Goal: Task Accomplishment & Management: Complete application form

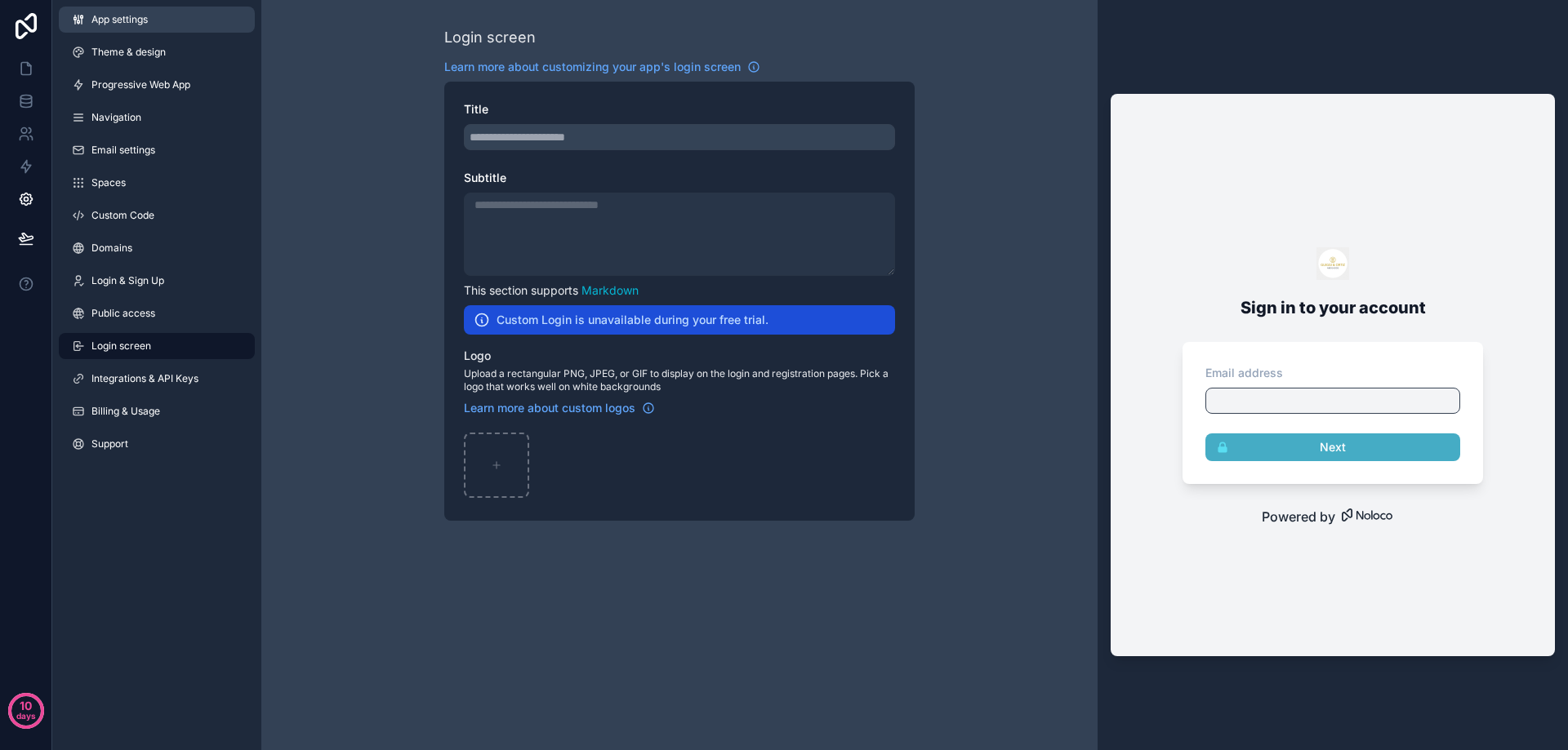
click at [125, 21] on span "App settings" at bounding box center [120, 20] width 56 height 13
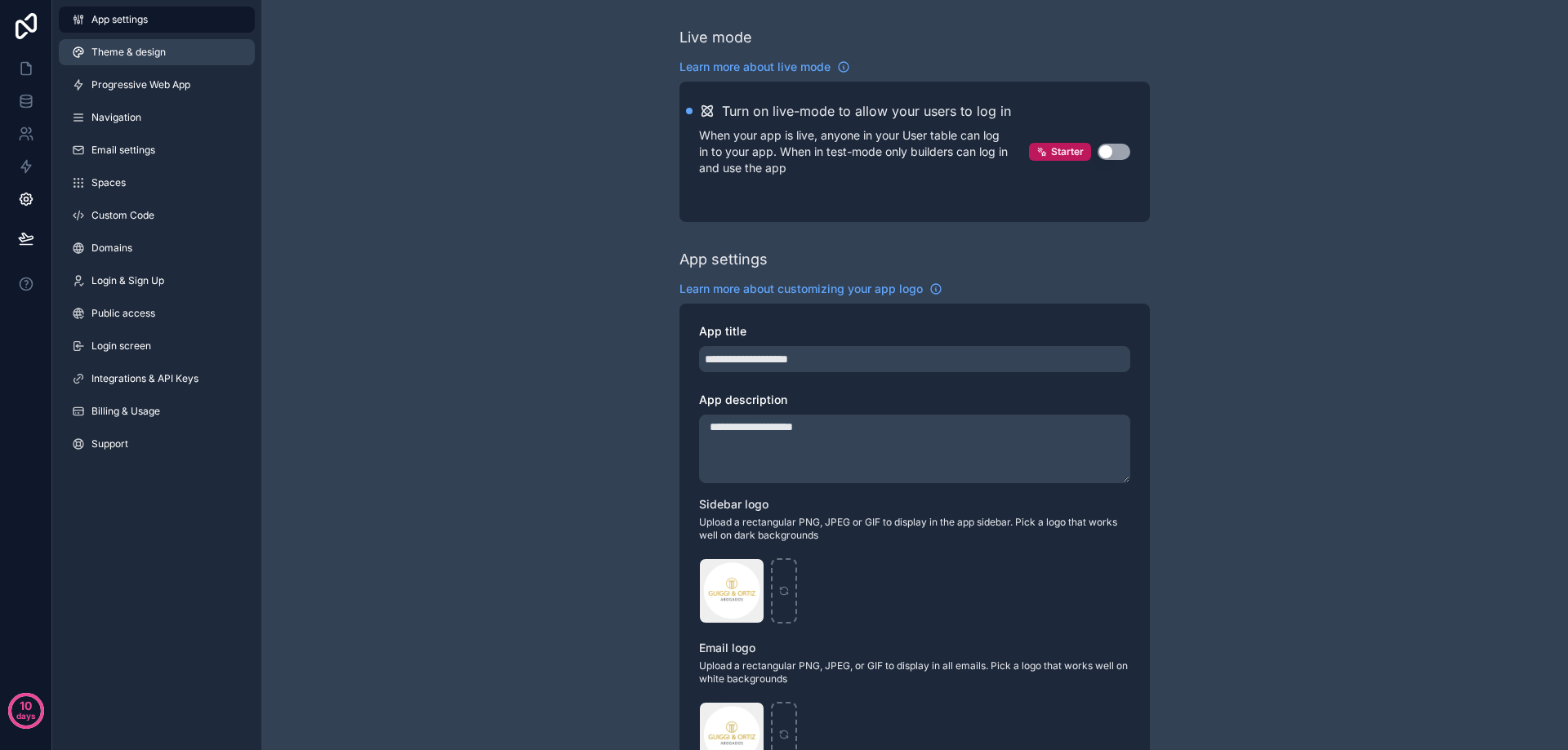
click at [146, 56] on span "Theme & design" at bounding box center [129, 52] width 74 height 13
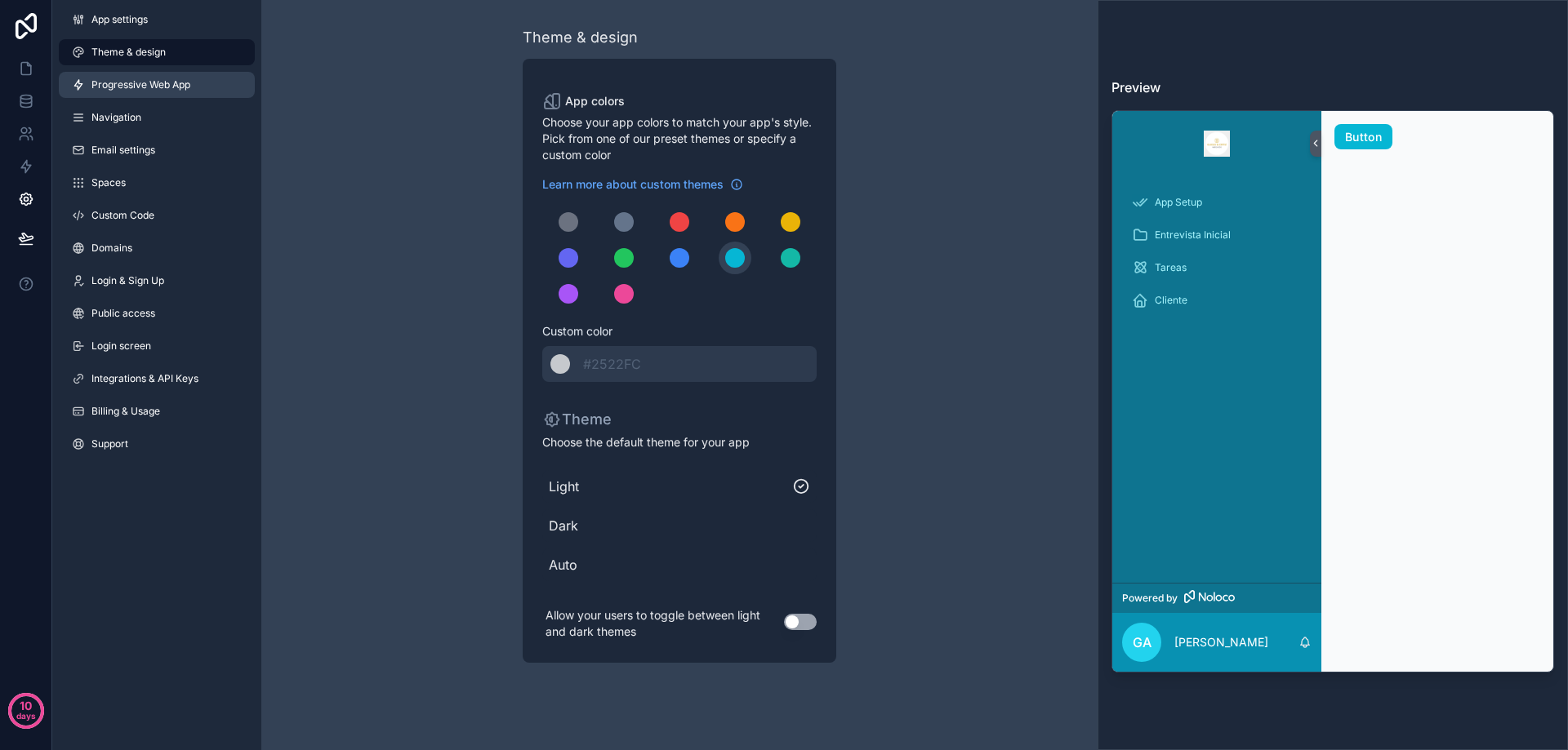
click at [166, 84] on span "Progressive Web App" at bounding box center [141, 85] width 98 height 13
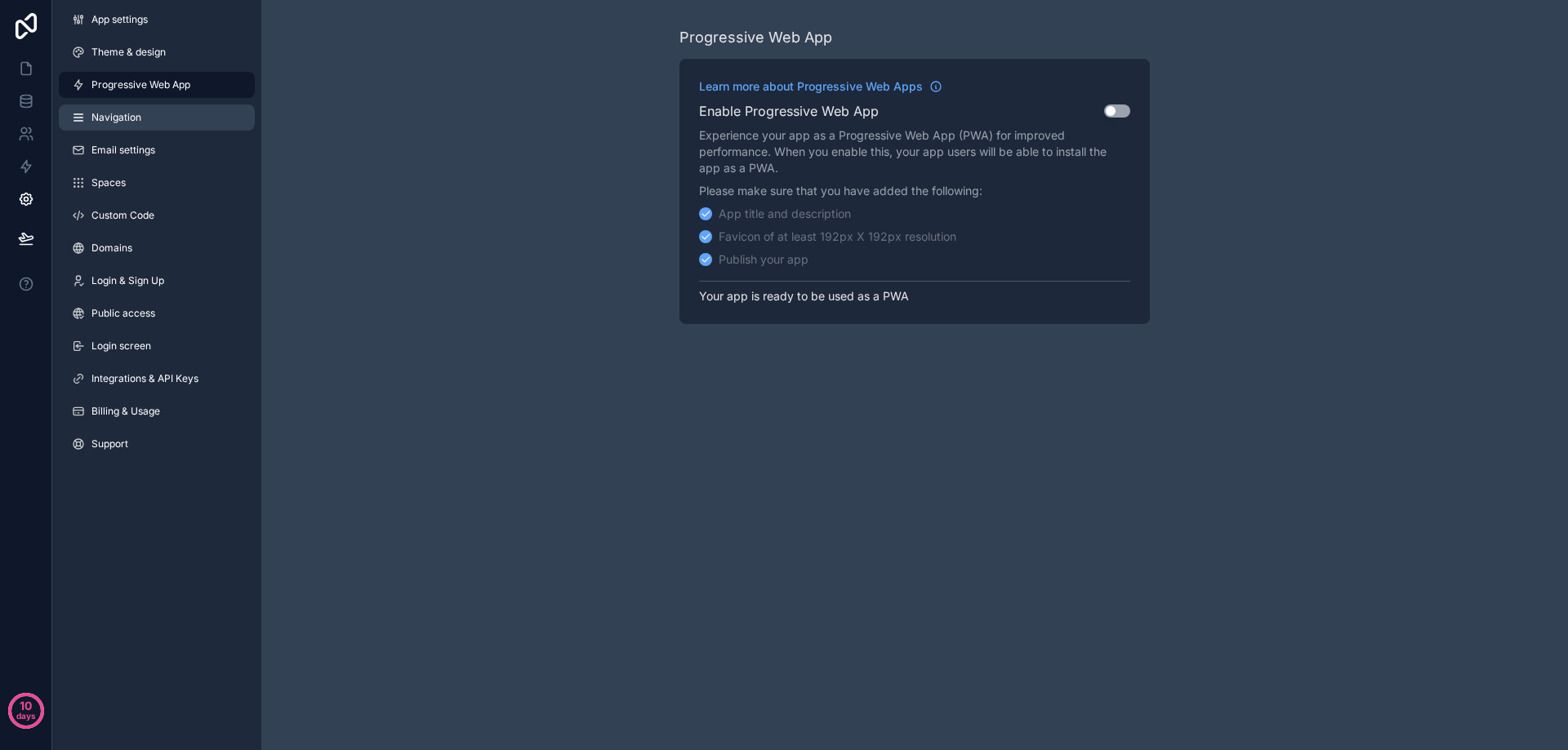
click at [130, 114] on span "Navigation" at bounding box center [117, 117] width 50 height 13
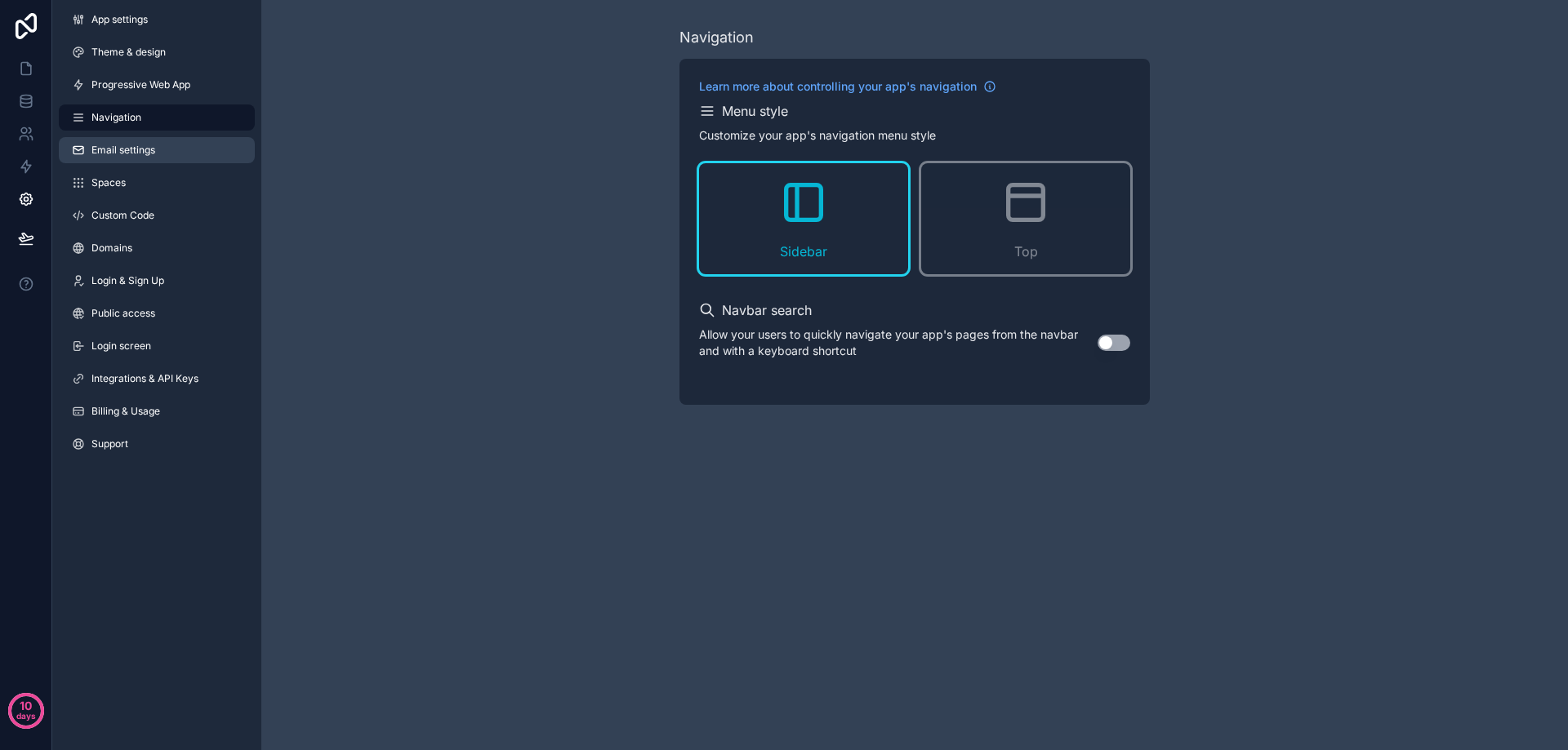
click at [130, 152] on span "Email settings" at bounding box center [123, 150] width 64 height 13
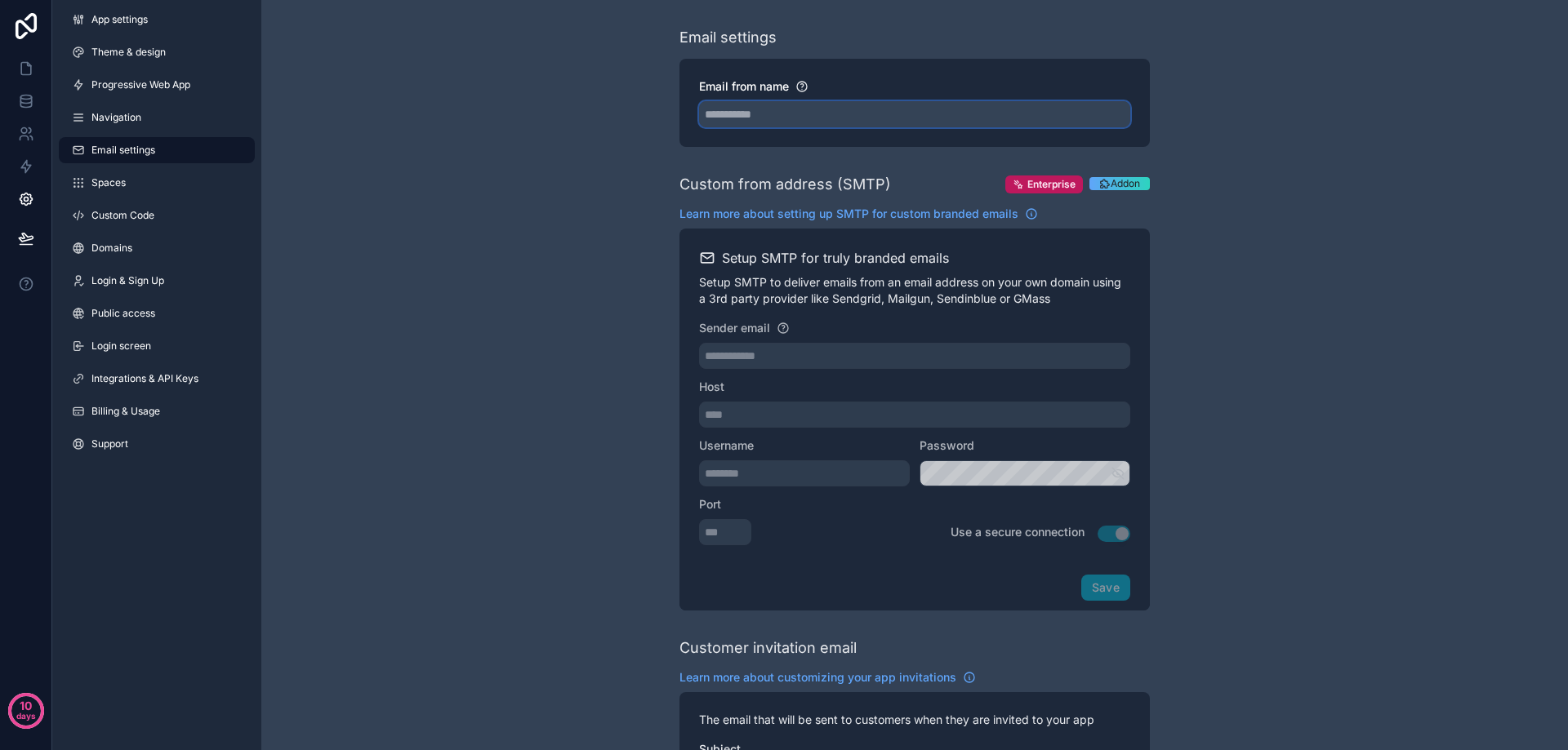
click at [790, 111] on input "Email from name" at bounding box center [914, 114] width 431 height 26
click at [557, 136] on div "**********" at bounding box center [915, 667] width 1307 height 1335
click at [434, 166] on div "**********" at bounding box center [915, 667] width 1307 height 1335
drag, startPoint x: 706, startPoint y: 179, endPoint x: 835, endPoint y: 179, distance: 129.0
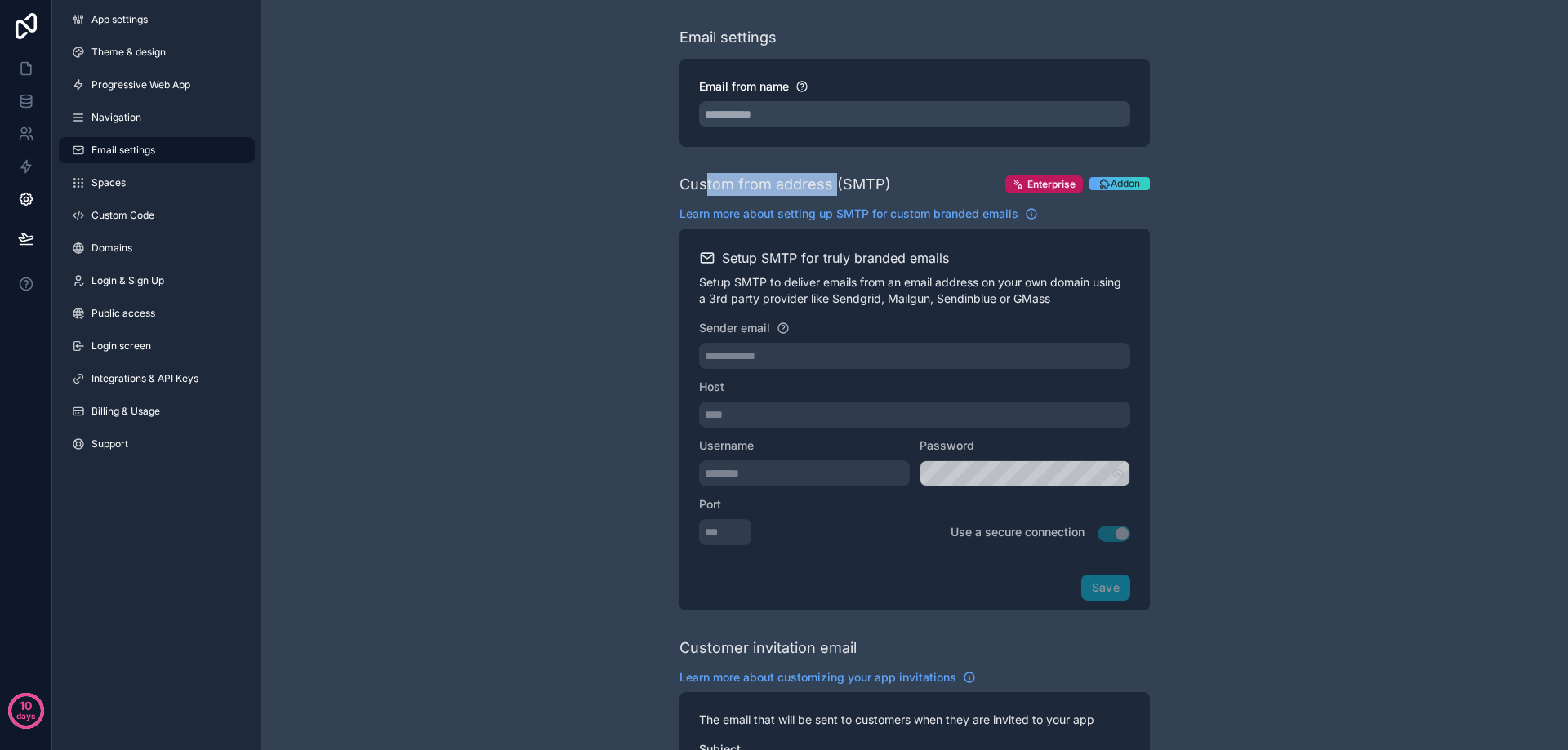
click at [835, 179] on div "Custom from address (SMTP)" at bounding box center [785, 184] width 212 height 23
click at [580, 226] on div "**********" at bounding box center [915, 667] width 1307 height 1335
click at [136, 175] on link "Spaces" at bounding box center [156, 183] width 196 height 26
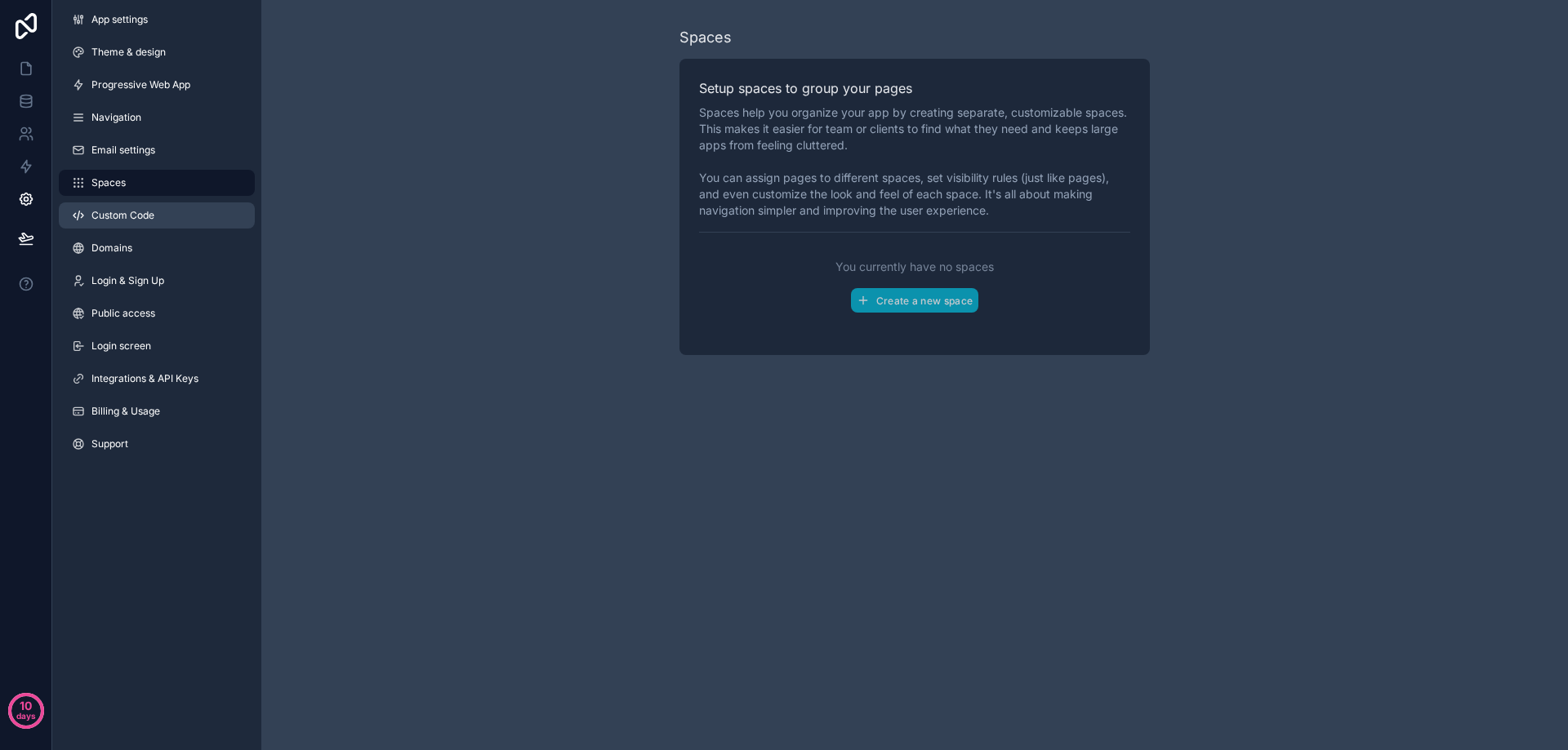
click at [109, 207] on link "Custom Code" at bounding box center [156, 216] width 196 height 26
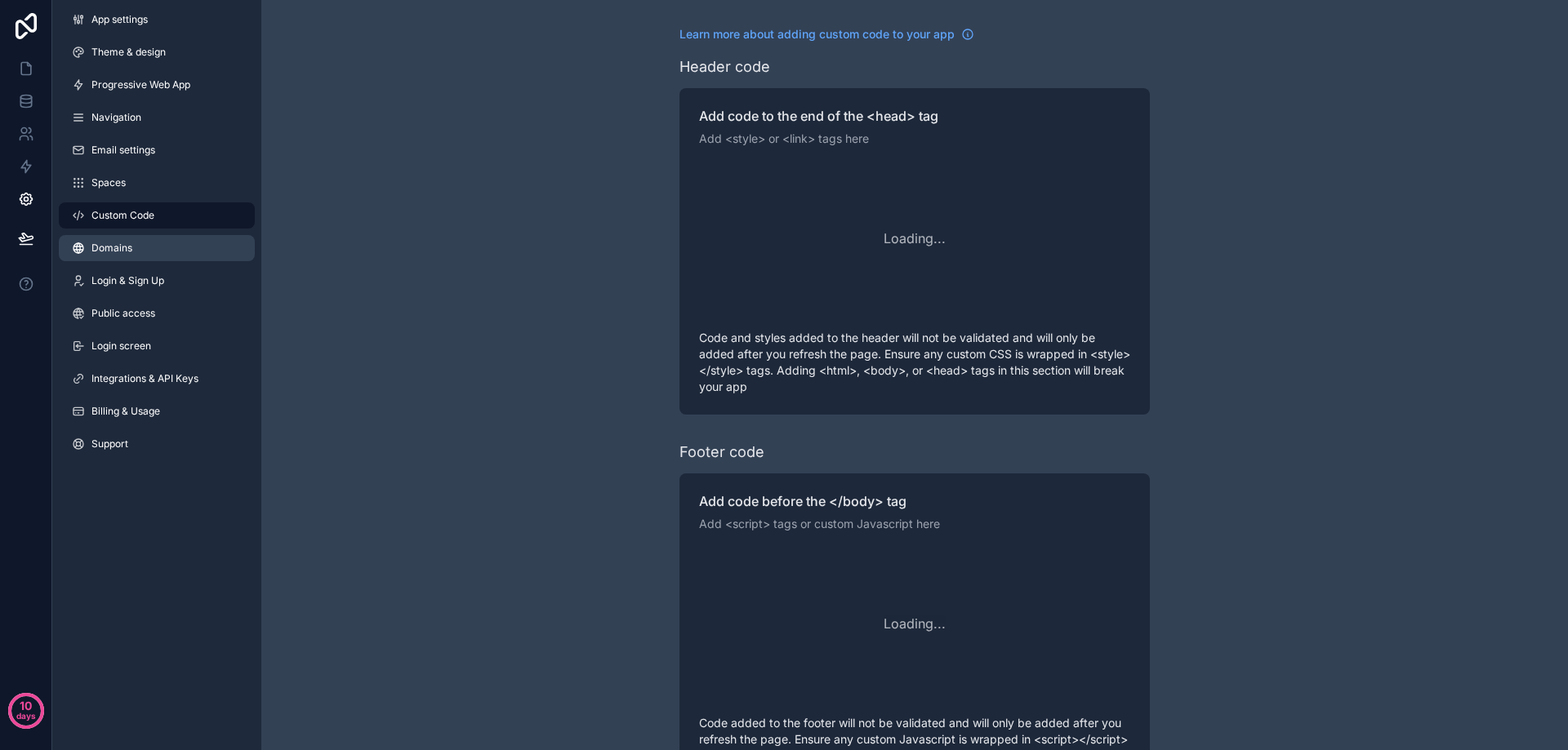
click at [111, 242] on span "Domains" at bounding box center [112, 248] width 41 height 13
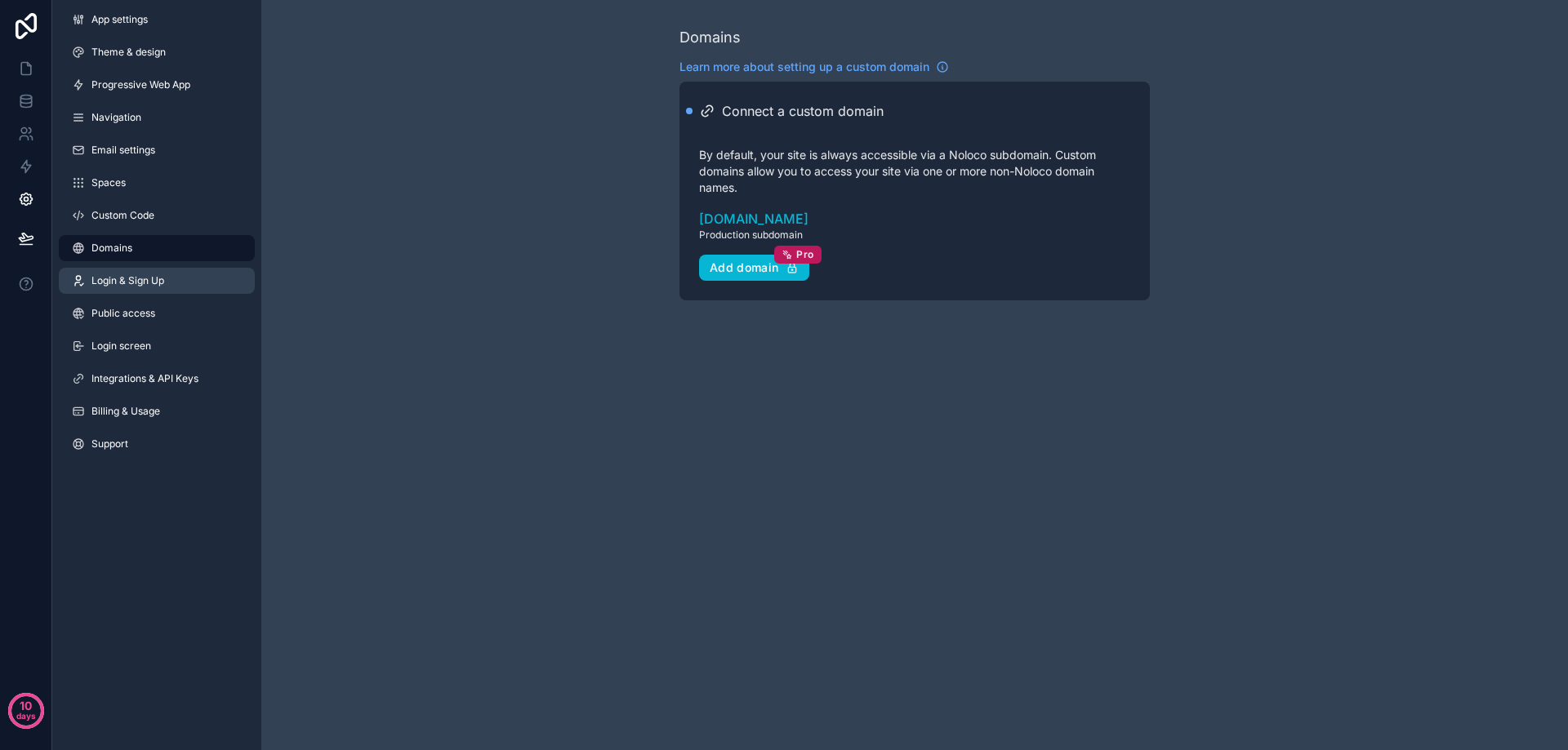
click at [140, 289] on link "Login & Sign Up" at bounding box center [156, 281] width 196 height 26
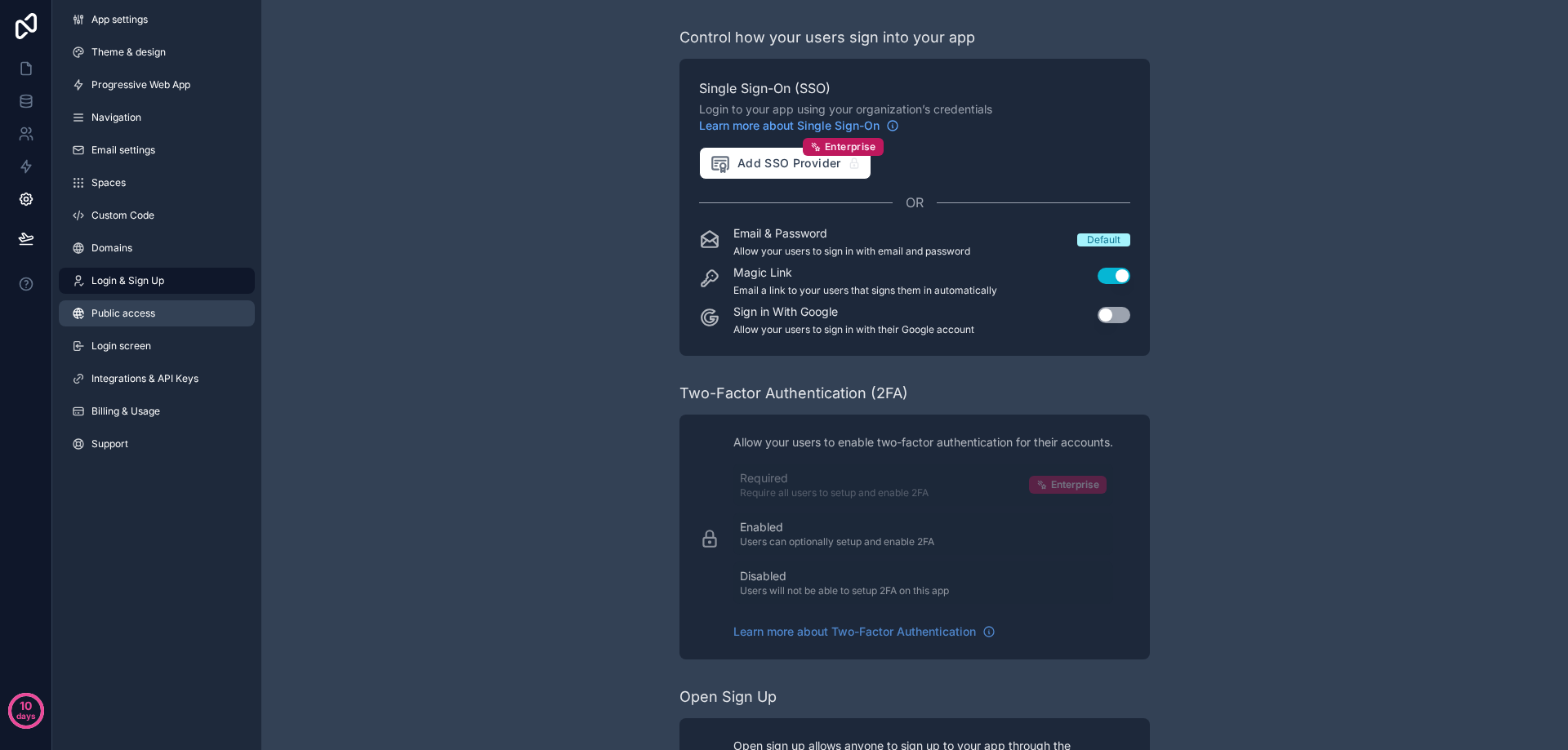
click at [136, 313] on span "Public access" at bounding box center [123, 313] width 64 height 13
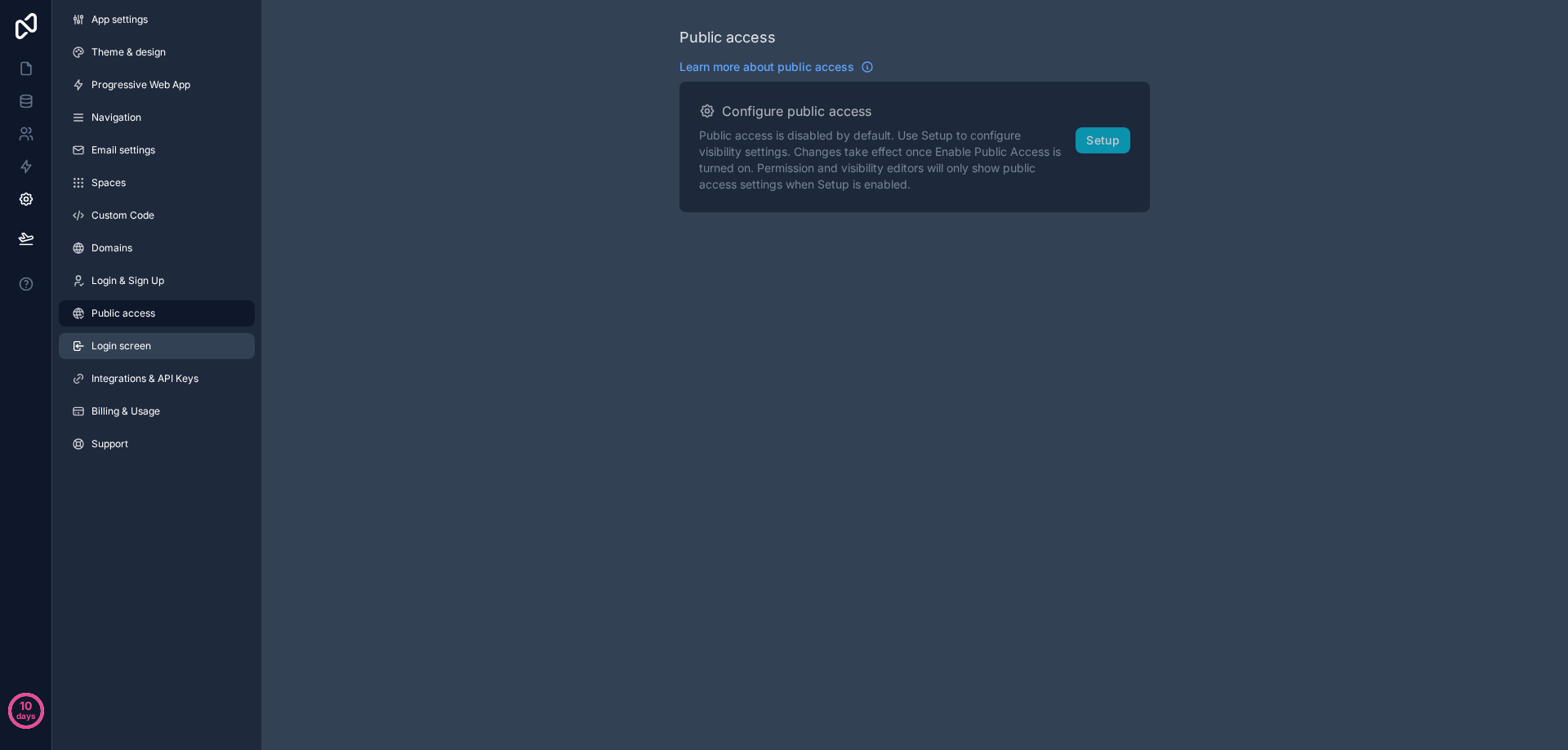
click at [144, 337] on link "Login screen" at bounding box center [156, 346] width 196 height 26
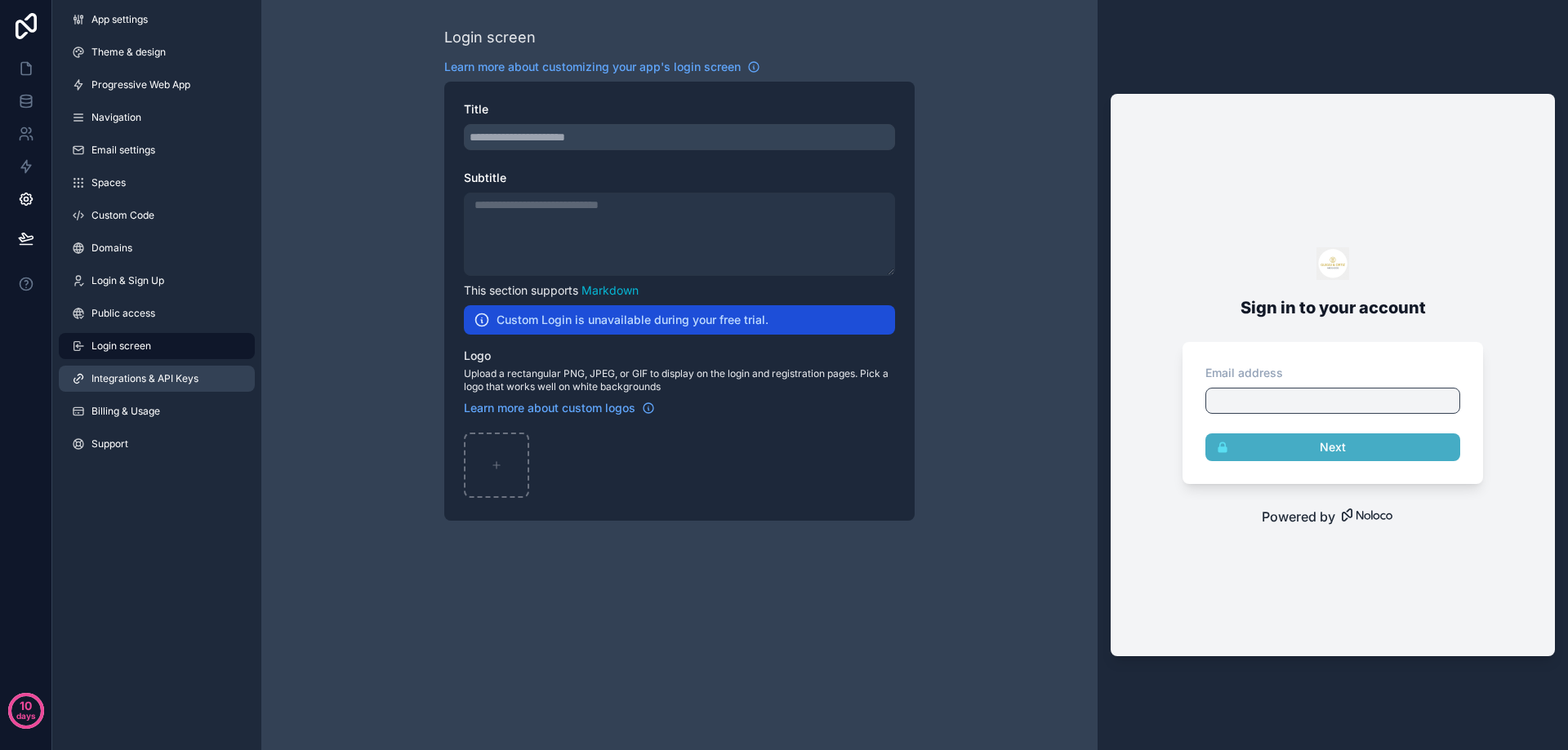
click at [135, 381] on span "Integrations & API Keys" at bounding box center [145, 379] width 107 height 13
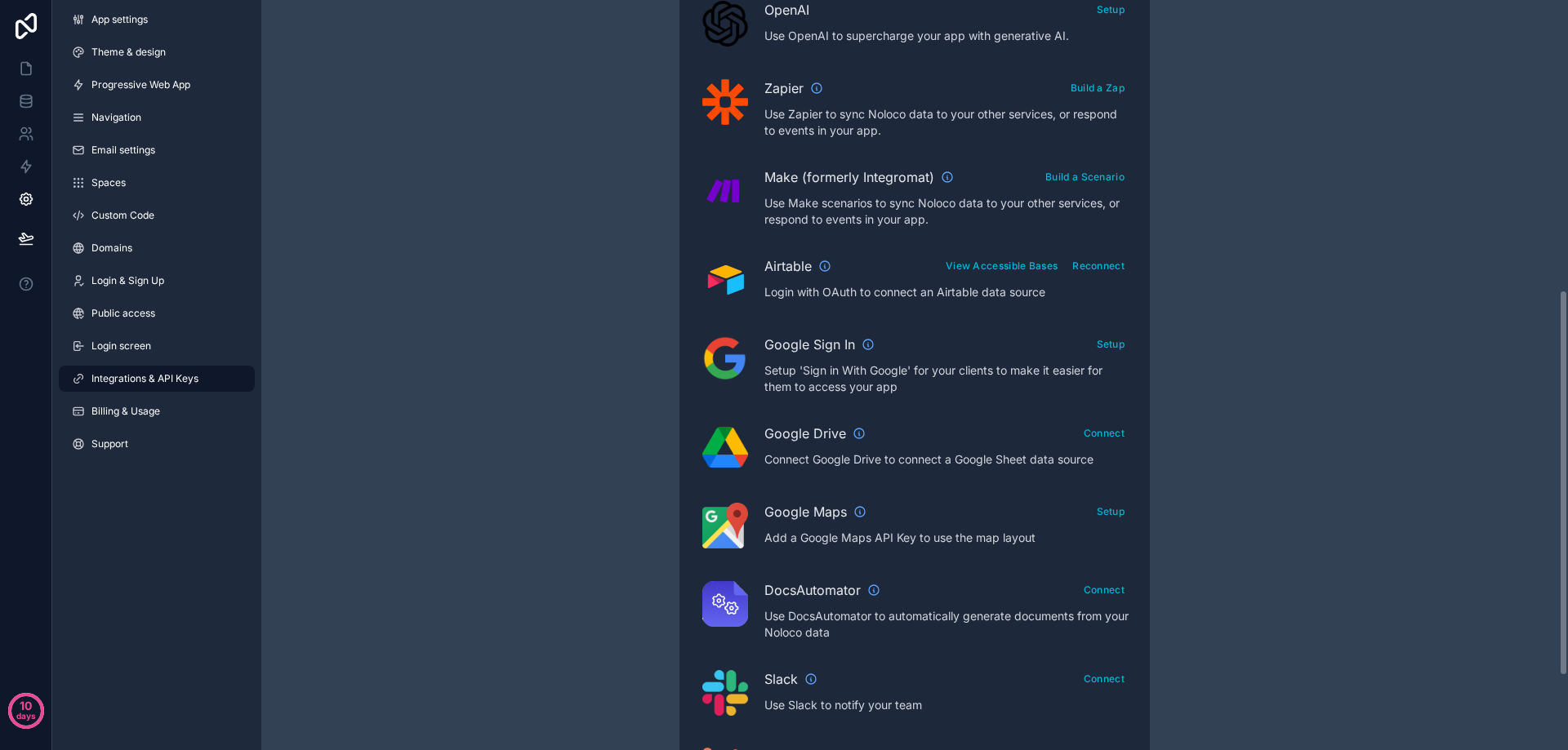
scroll to position [571, 0]
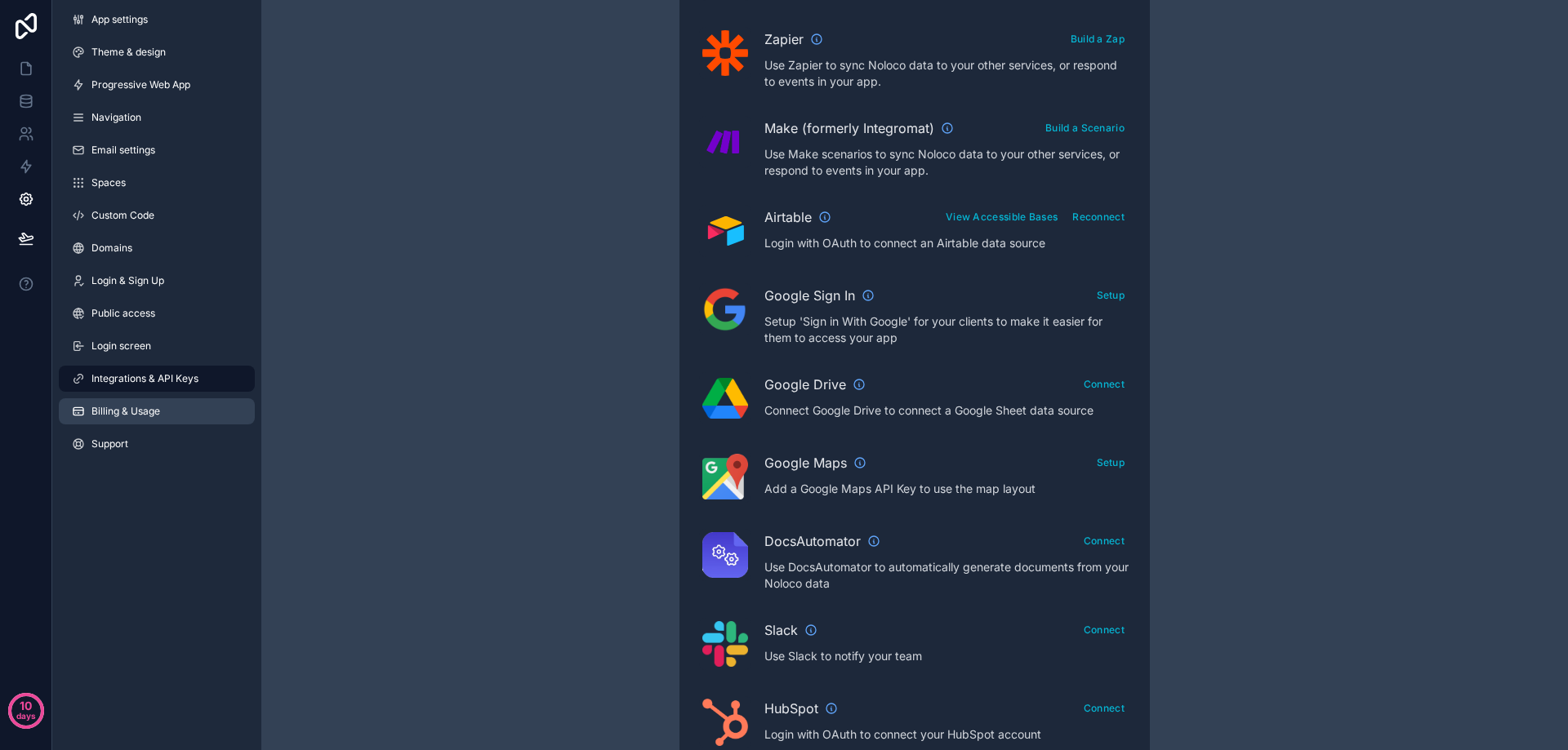
click at [128, 407] on span "Billing & Usage" at bounding box center [126, 412] width 69 height 13
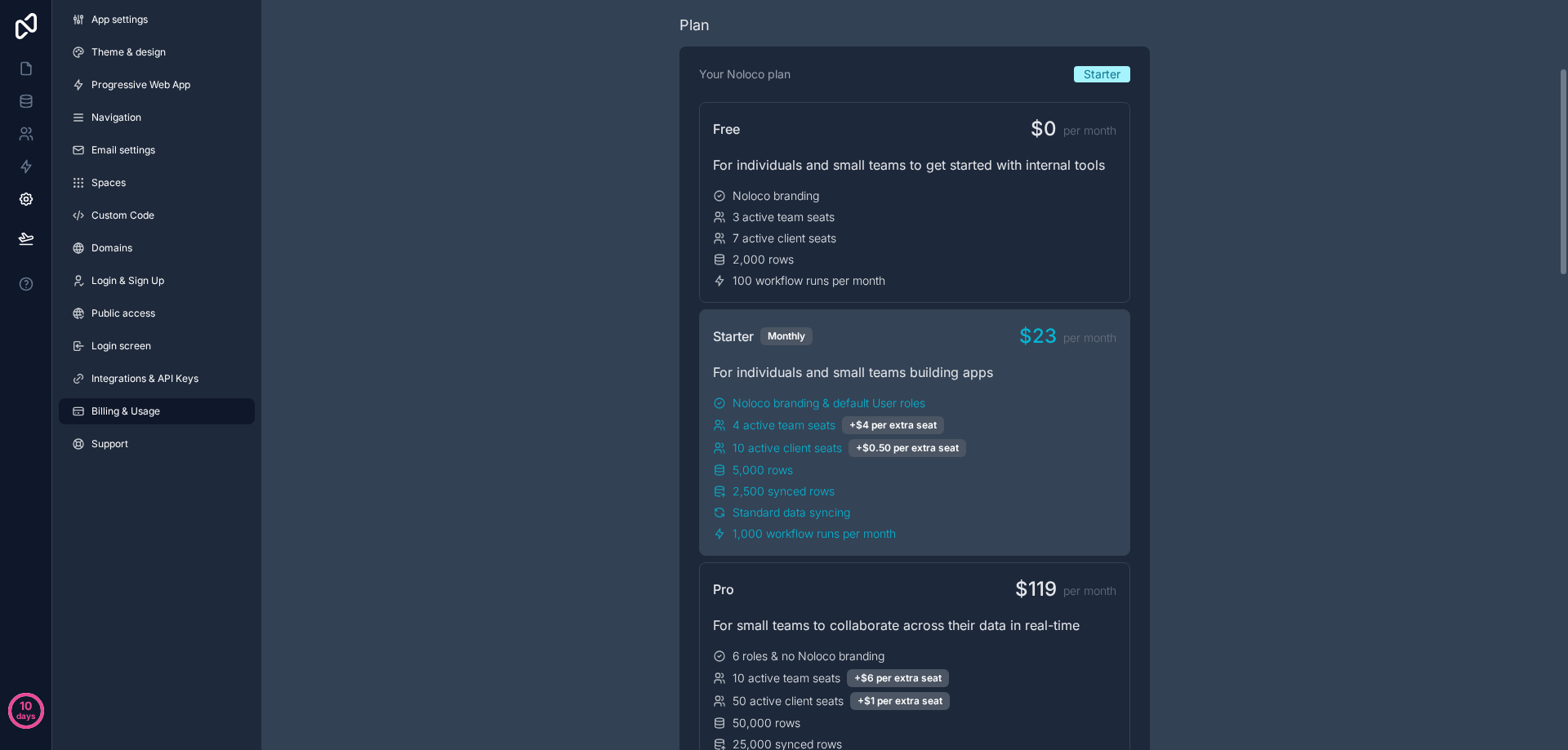
scroll to position [245, 0]
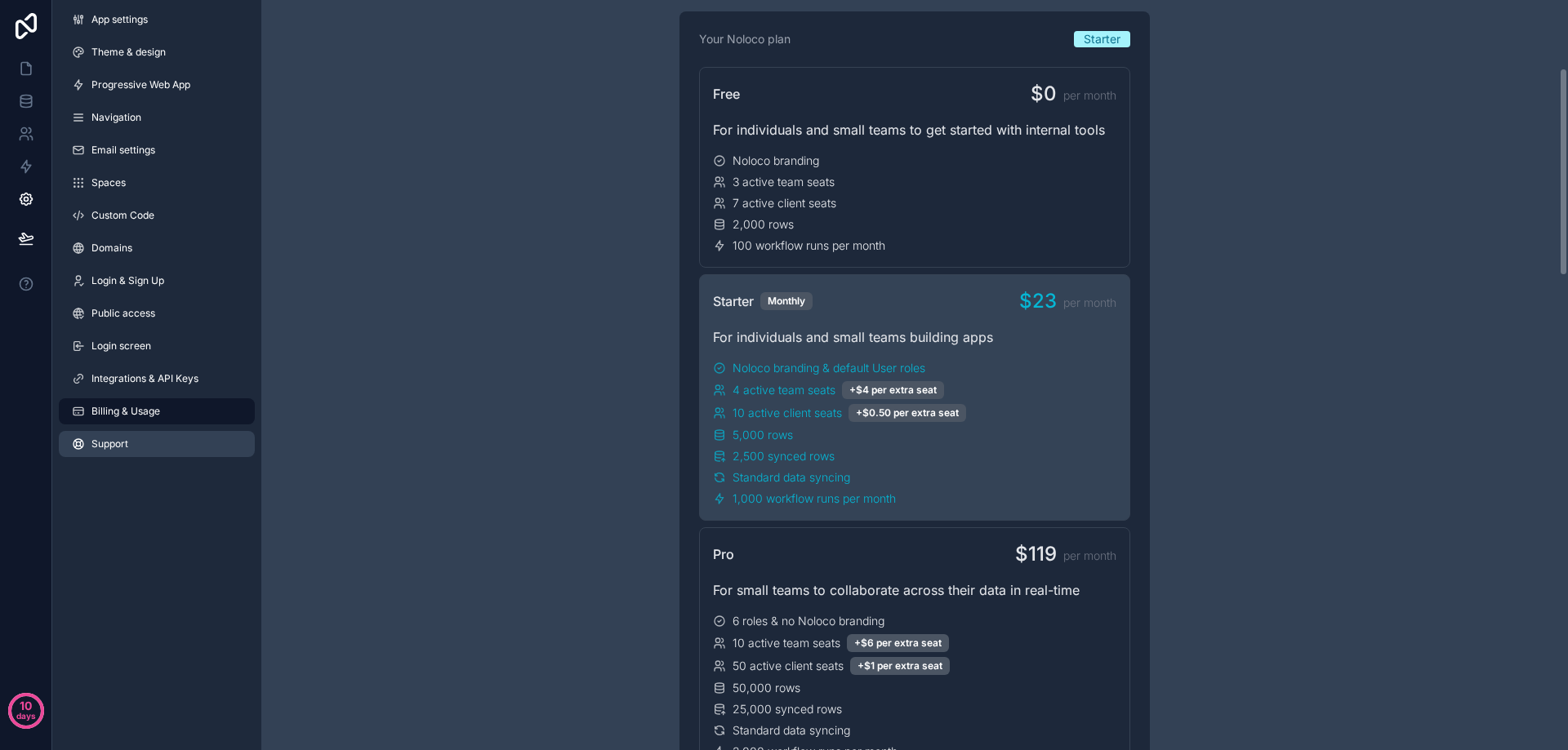
click at [109, 445] on span "Support" at bounding box center [110, 444] width 36 height 13
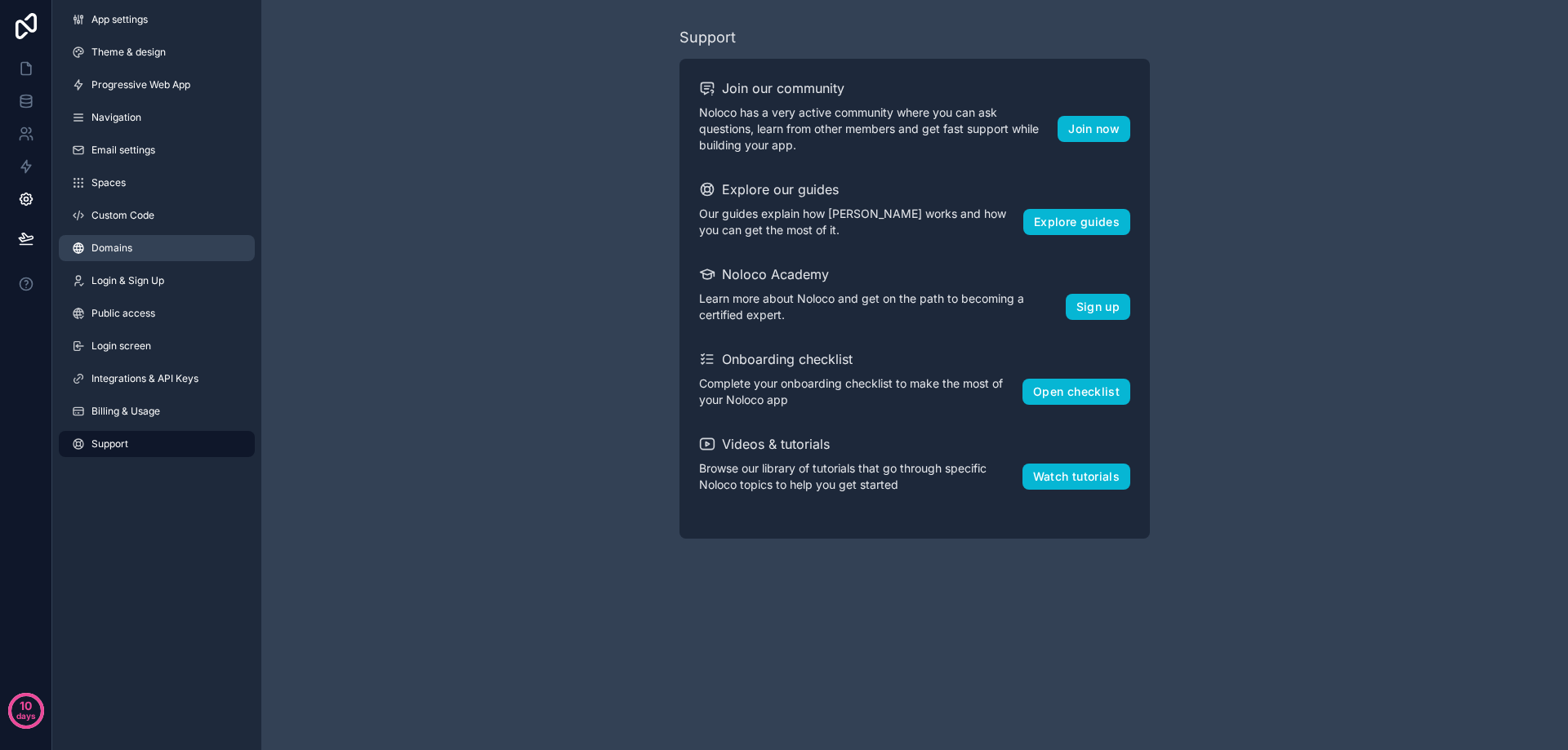
click at [112, 246] on span "Domains" at bounding box center [112, 248] width 41 height 13
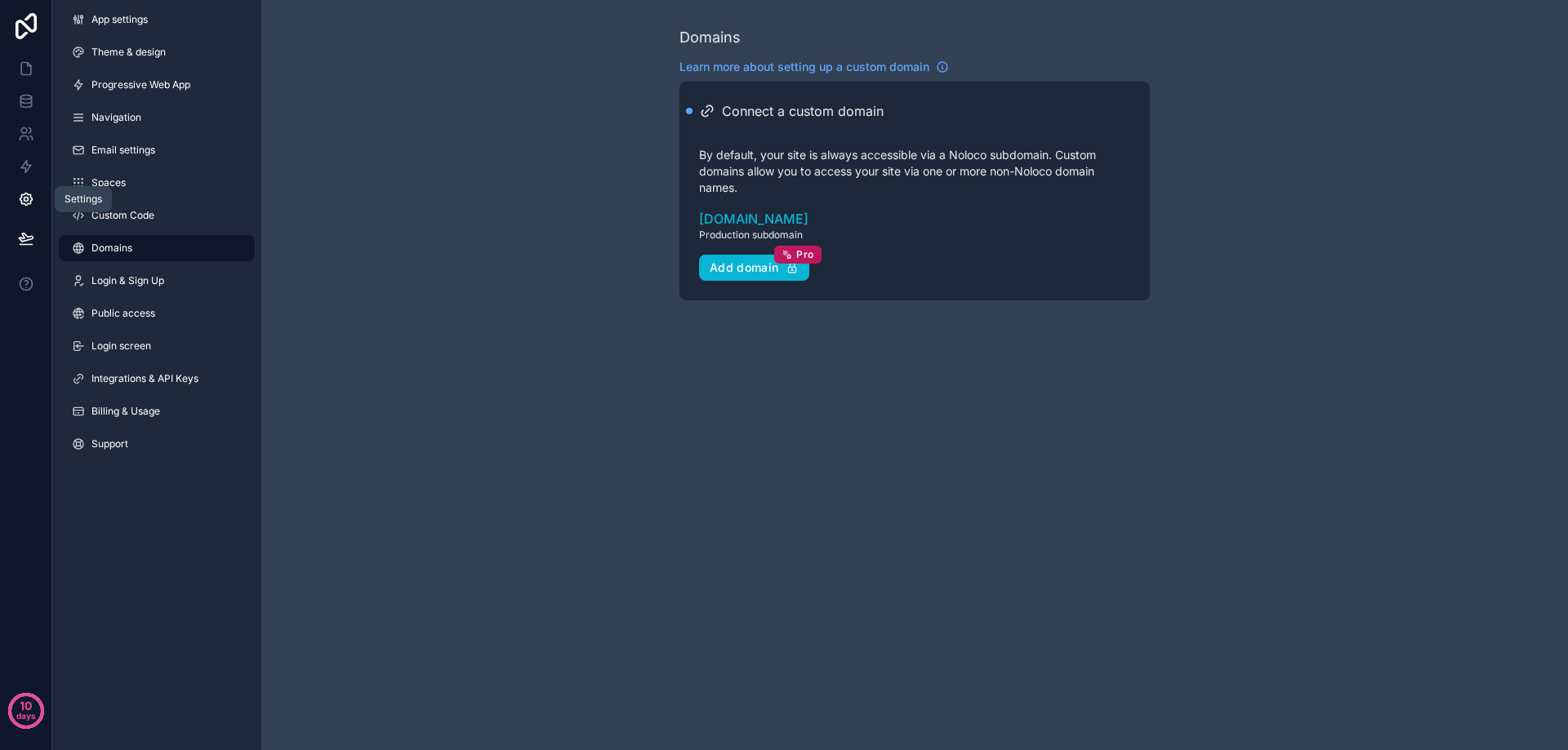
click at [23, 192] on icon at bounding box center [26, 199] width 17 height 17
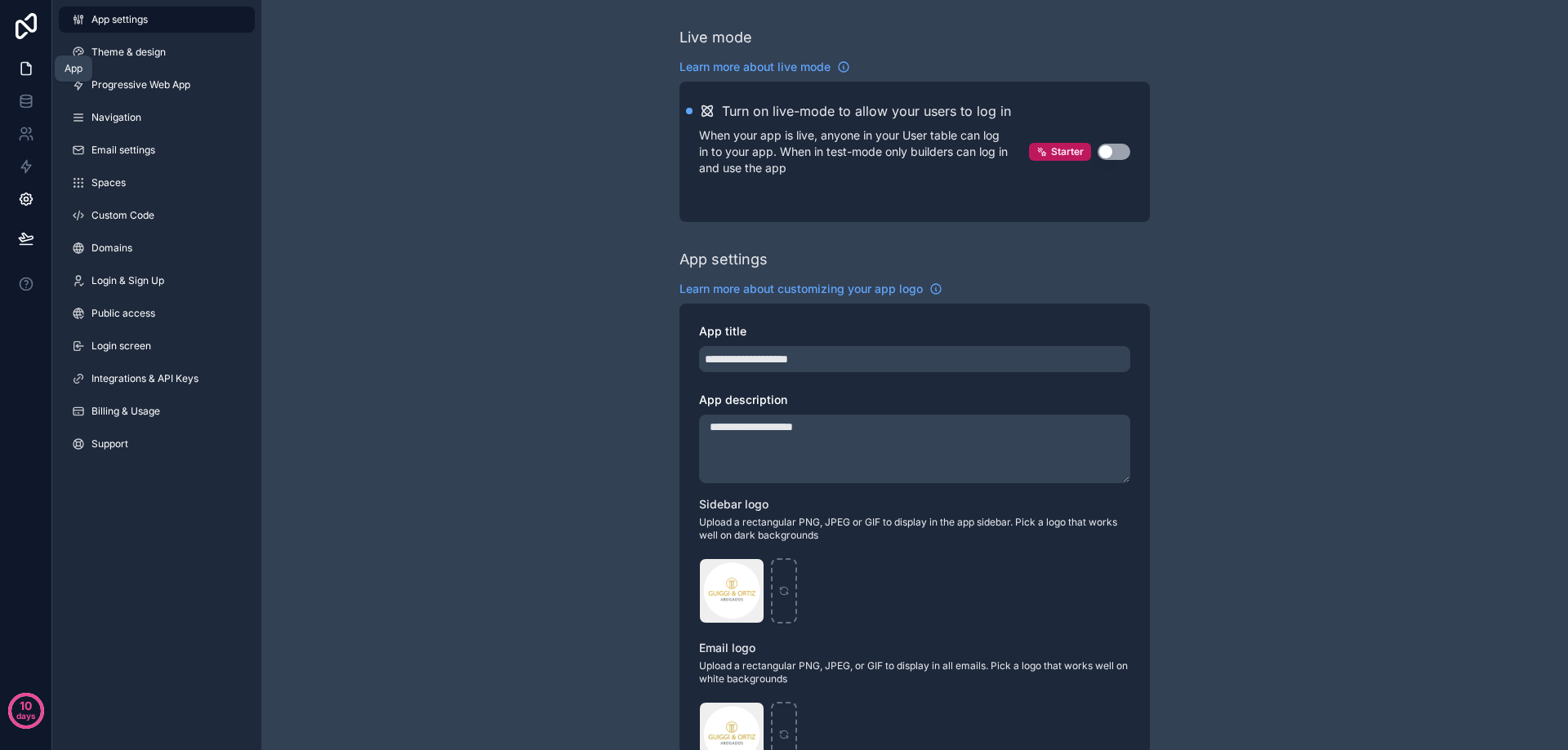
click at [28, 71] on icon at bounding box center [26, 69] width 17 height 17
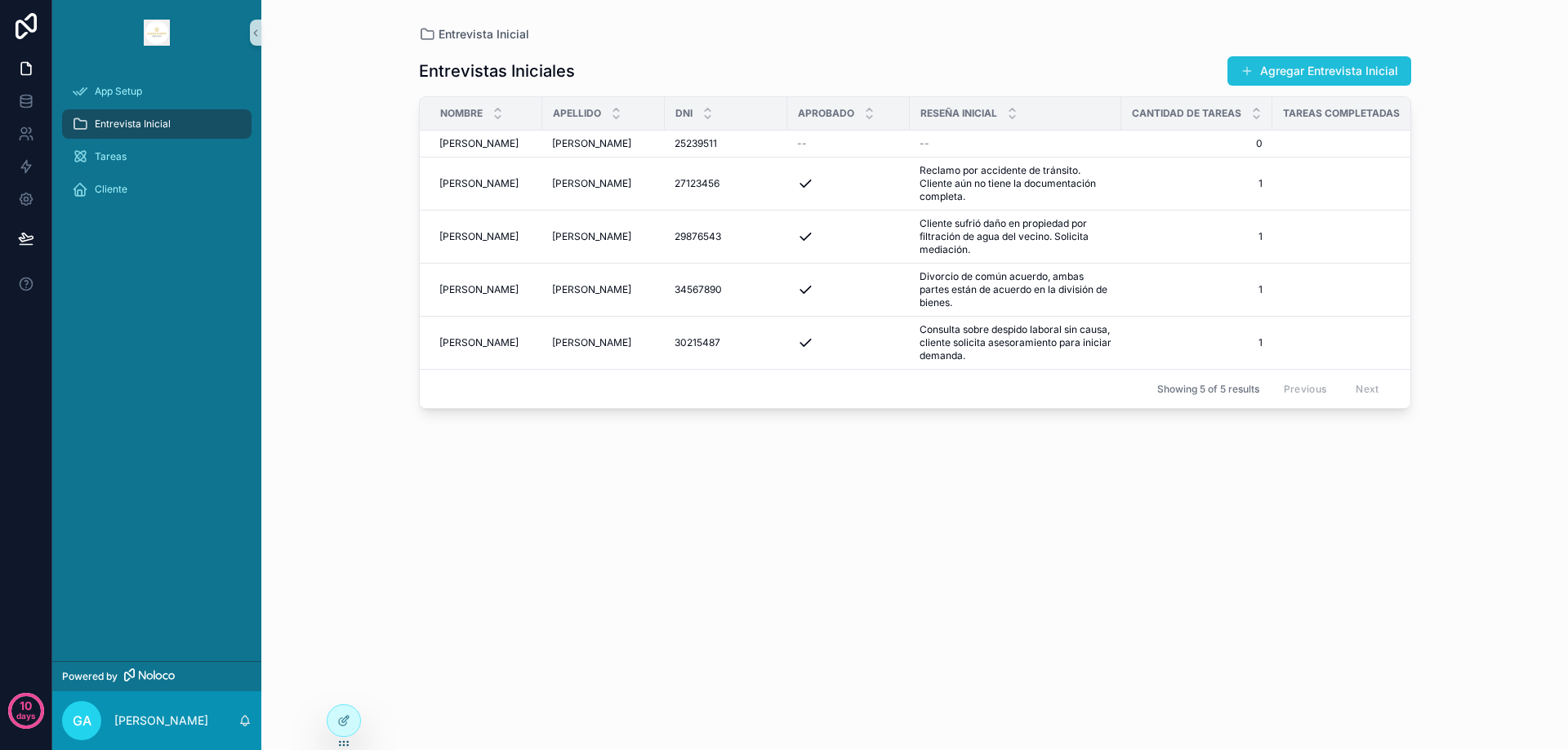
click at [1300, 77] on button "Agregar Entrevista Inicial" at bounding box center [1319, 71] width 184 height 30
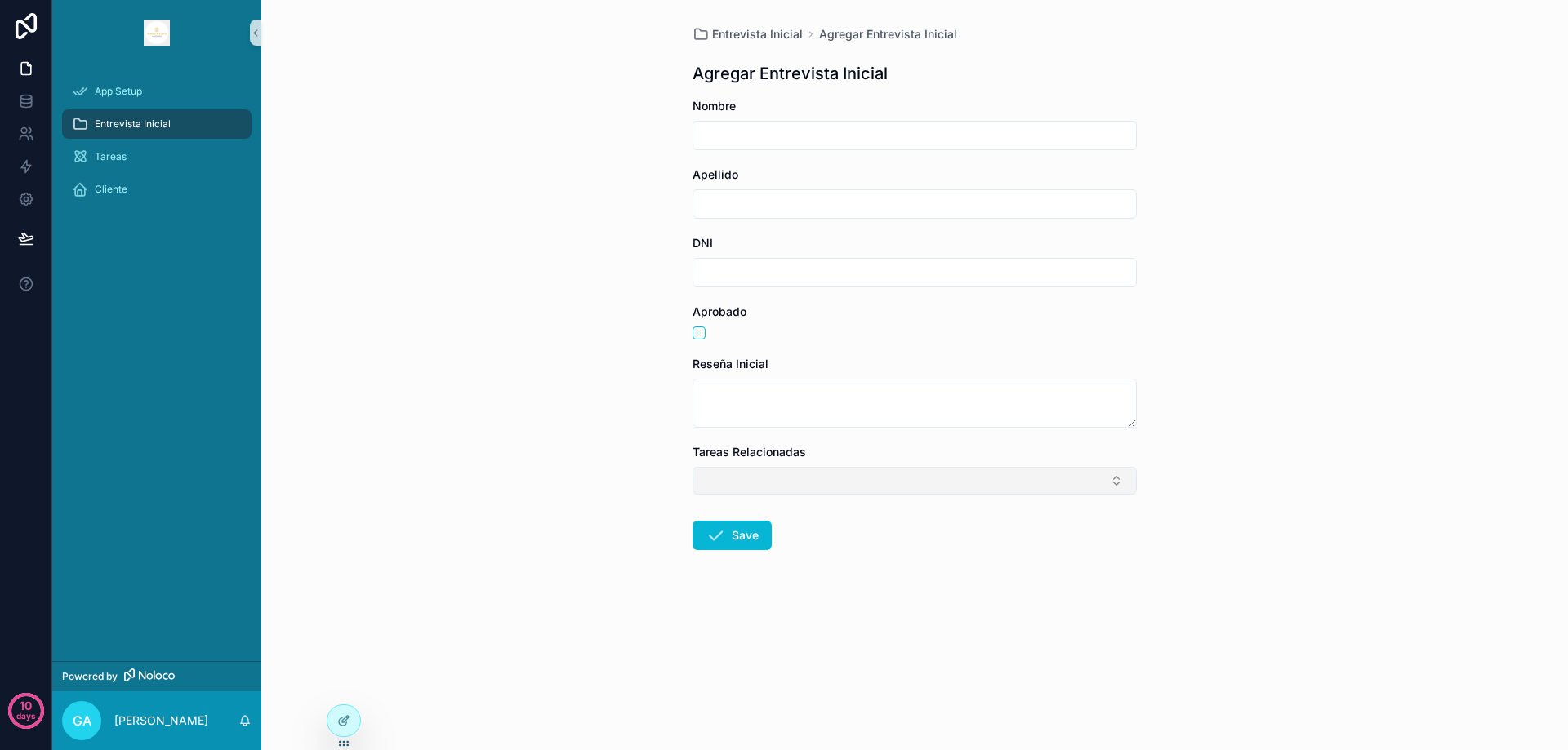
click at [1114, 480] on button "Select Button" at bounding box center [914, 481] width 444 height 28
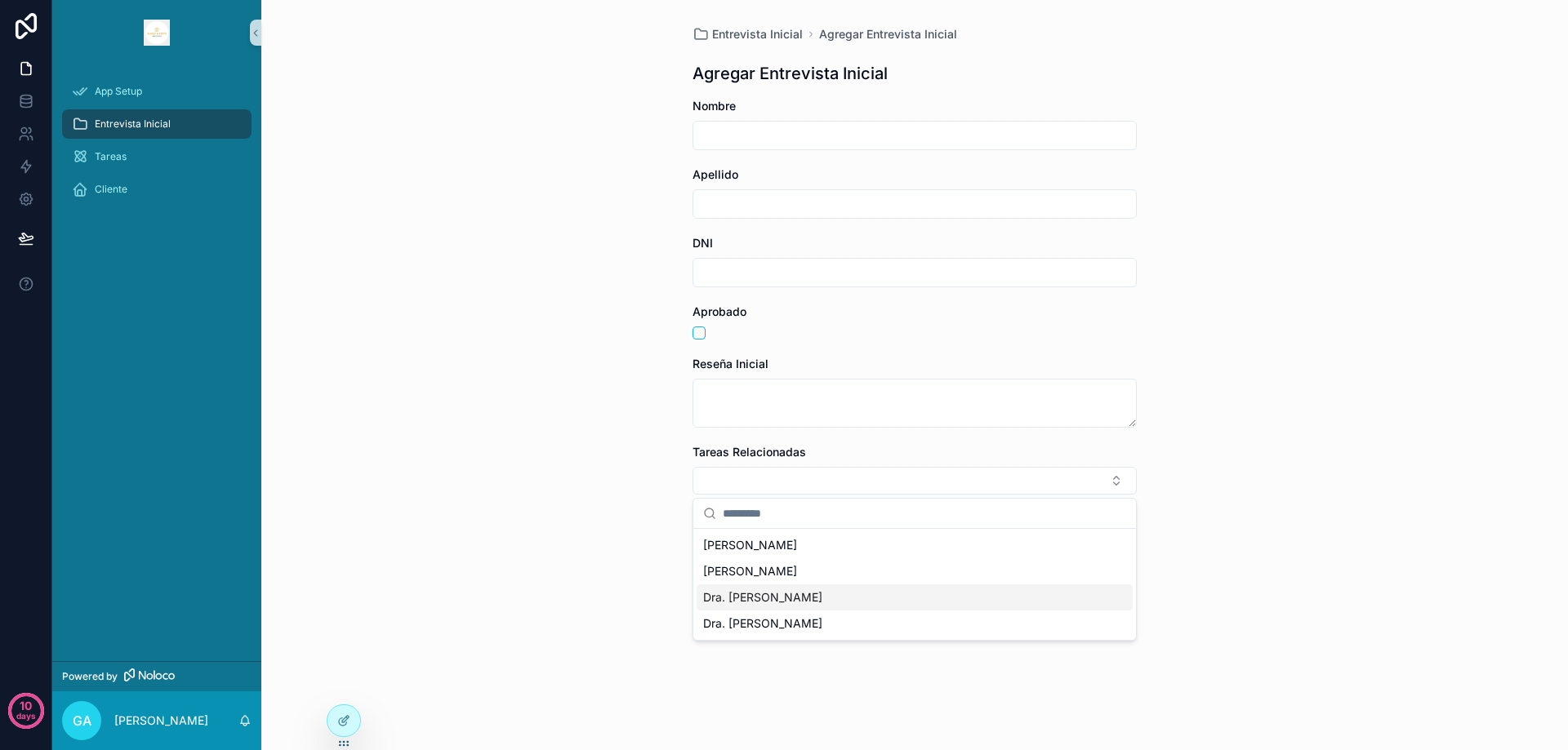
click at [457, 436] on div "Entrevista Inicial Agregar Entrevista Inicial Agregar Entrevista Inicial Nombre…" at bounding box center [915, 375] width 1307 height 750
